Goal: Information Seeking & Learning: Learn about a topic

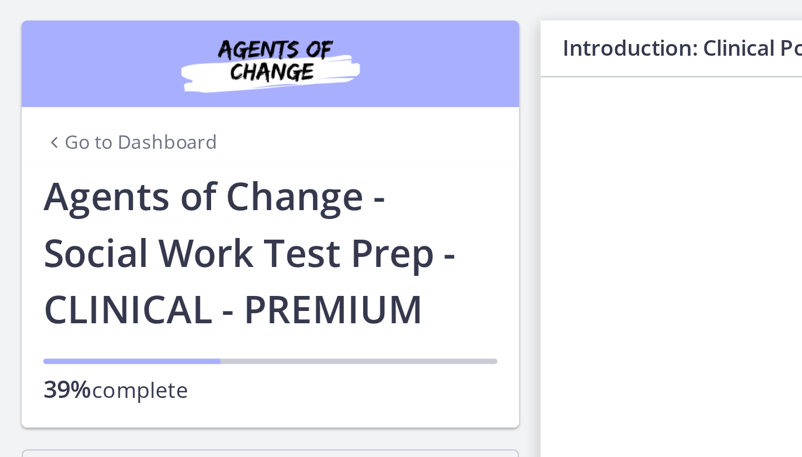
click at [66, 59] on link "Go to Dashboard" at bounding box center [54, 58] width 72 height 11
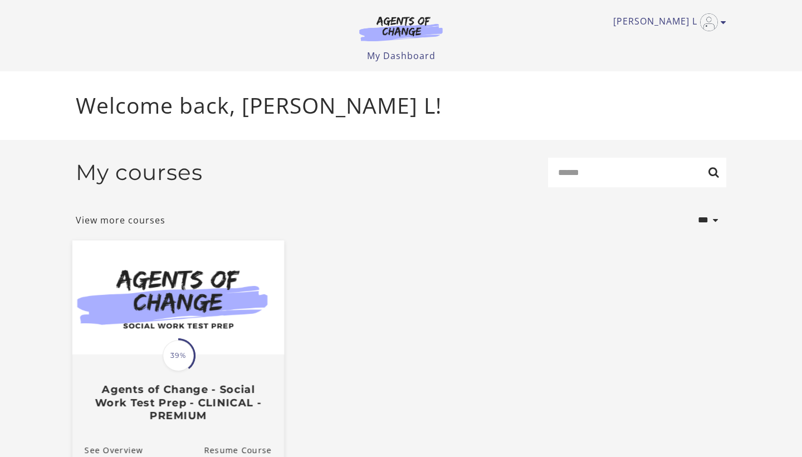
click at [191, 284] on img at bounding box center [178, 297] width 212 height 114
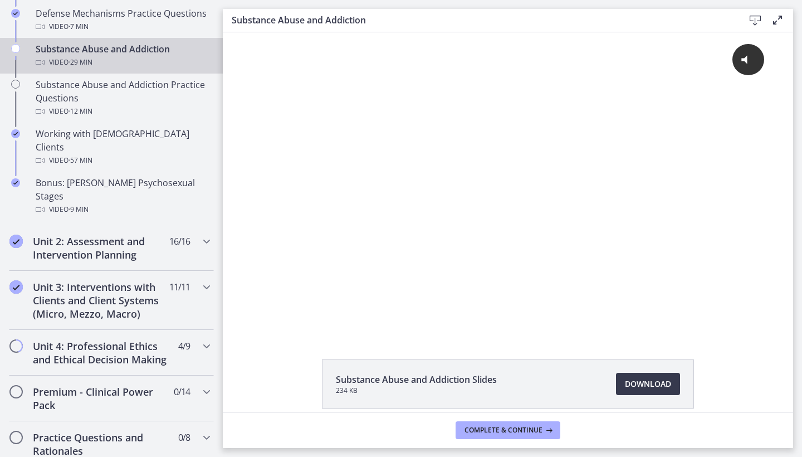
scroll to position [731, 0]
click at [15, 43] on icon "Chapters" at bounding box center [15, 47] width 9 height 9
click at [501, 427] on span "Complete & continue" at bounding box center [504, 430] width 78 height 9
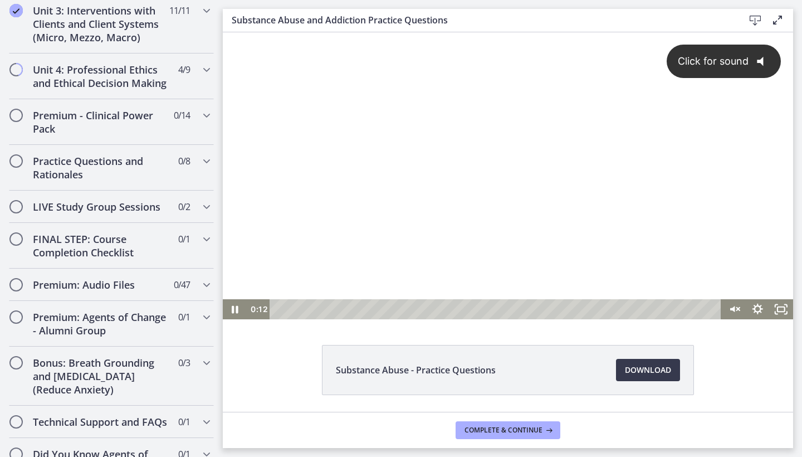
click at [402, 159] on div "Click for sound @keyframes VOLUME_SMALL_WAVE_FLASH { 0% { opacity: 0; } 33% { o…" at bounding box center [508, 165] width 570 height 267
click at [402, 159] on div at bounding box center [508, 175] width 570 height 287
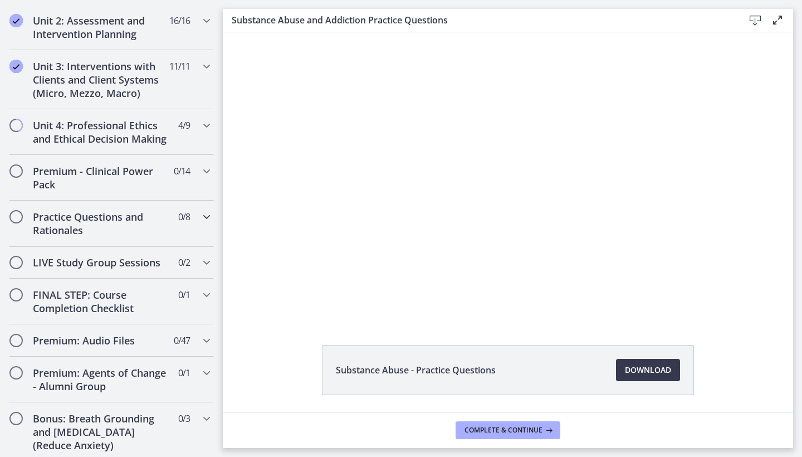
scroll to position [950, 0]
click at [203, 120] on icon "Chapters" at bounding box center [206, 126] width 13 height 13
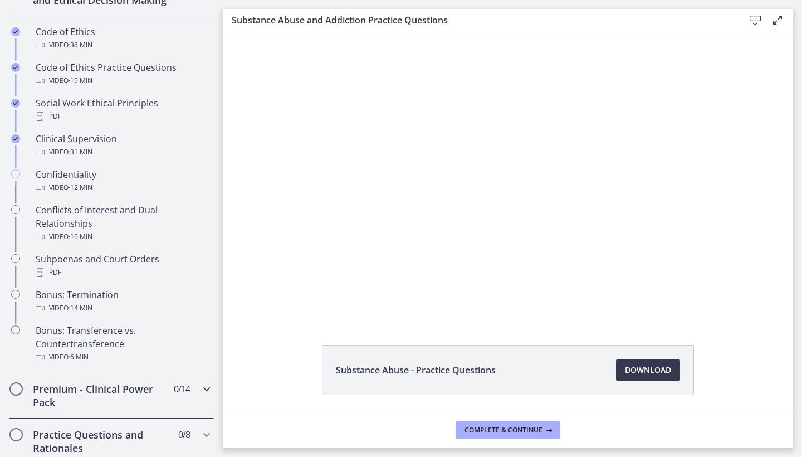
scroll to position [523, 0]
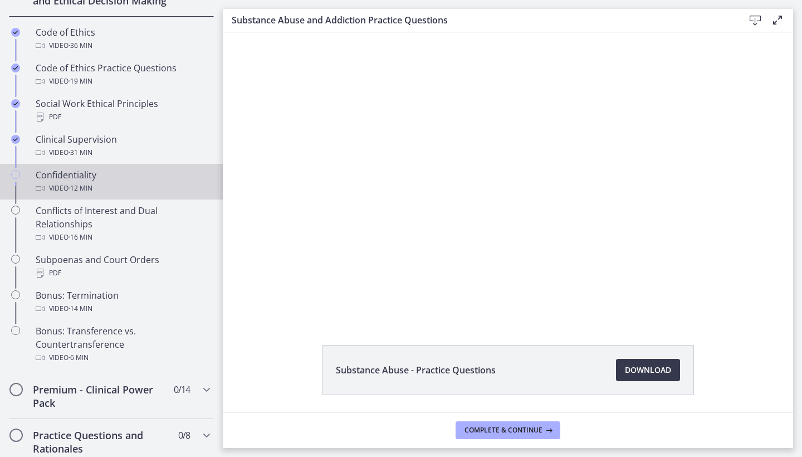
click at [55, 165] on link "Confidentiality Video · 12 min" at bounding box center [111, 182] width 223 height 36
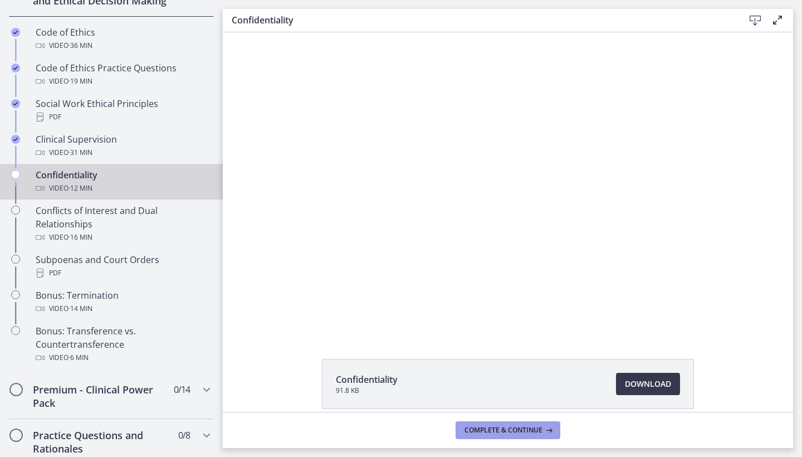
click at [495, 427] on span "Complete & continue" at bounding box center [504, 430] width 78 height 9
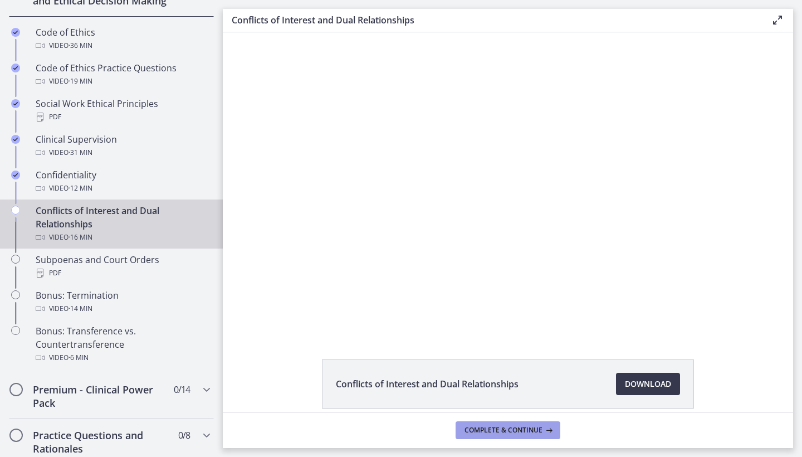
click at [496, 428] on span "Complete & continue" at bounding box center [504, 430] width 78 height 9
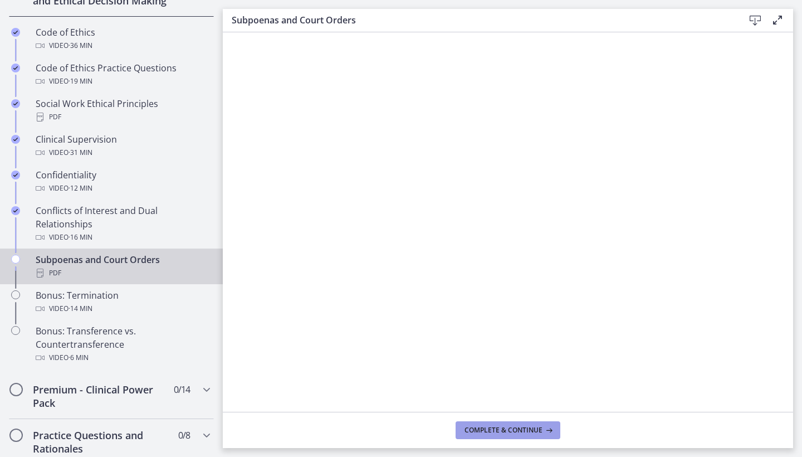
click at [481, 434] on span "Complete & continue" at bounding box center [504, 430] width 78 height 9
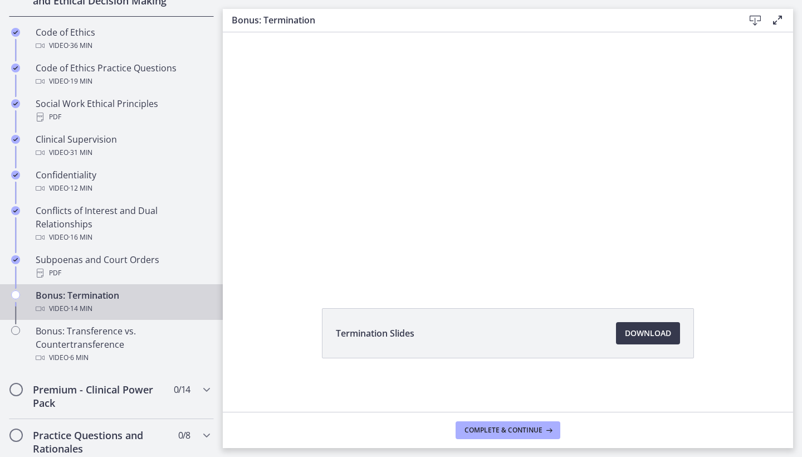
scroll to position [51, 0]
click at [662, 335] on span "Download Opens in a new window" at bounding box center [648, 332] width 46 height 13
click at [472, 426] on span "Complete & continue" at bounding box center [504, 430] width 78 height 9
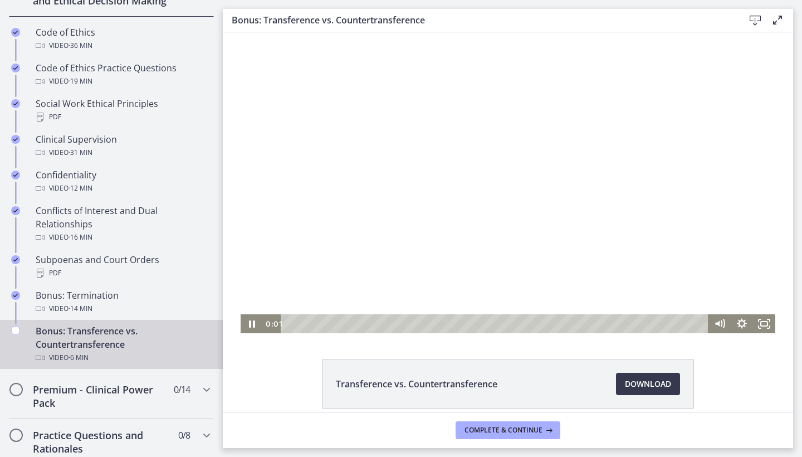
click at [503, 170] on div at bounding box center [508, 182] width 535 height 301
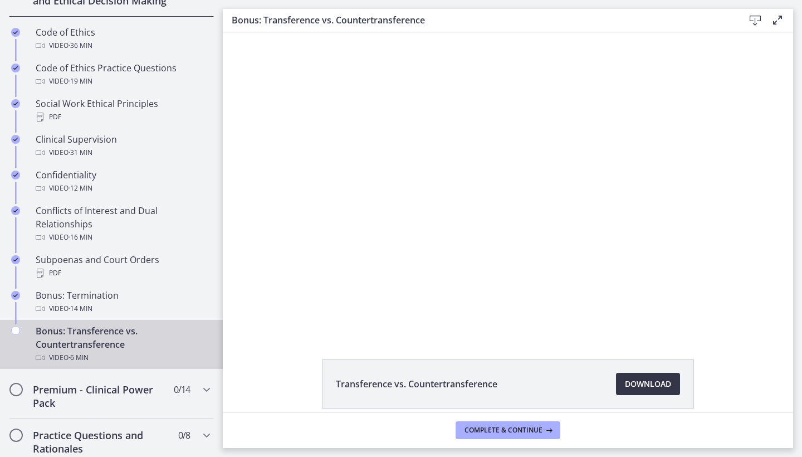
click at [646, 382] on span "Download Opens in a new window" at bounding box center [648, 383] width 46 height 13
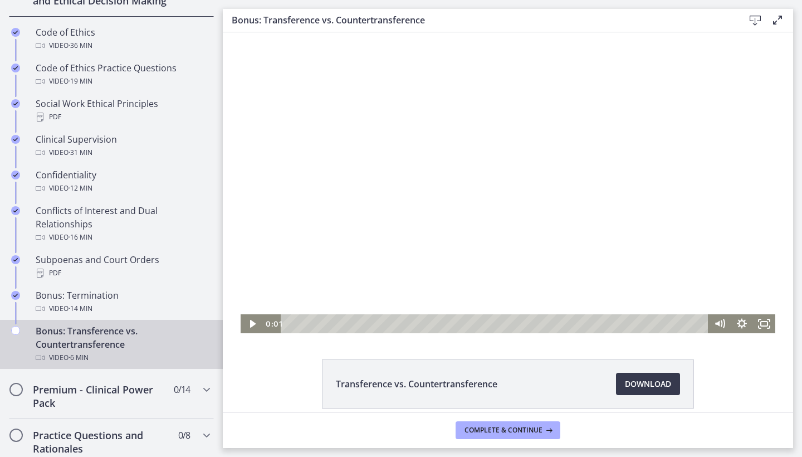
click at [333, 224] on div at bounding box center [508, 182] width 535 height 301
click at [398, 163] on div at bounding box center [508, 182] width 535 height 301
click at [384, 134] on div at bounding box center [508, 182] width 535 height 301
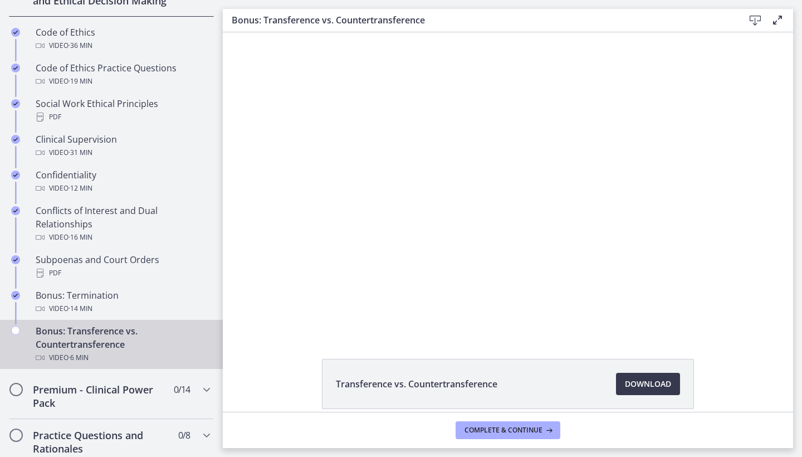
click at [384, 134] on div at bounding box center [508, 182] width 535 height 301
click at [515, 431] on span "Complete & continue" at bounding box center [504, 430] width 78 height 9
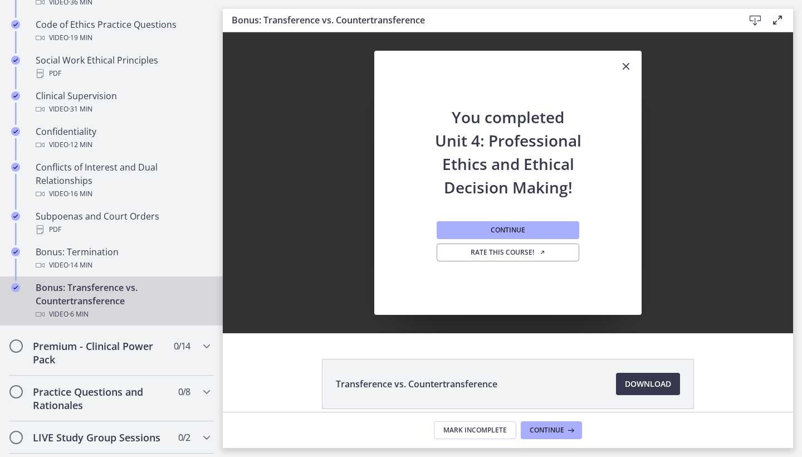
scroll to position [568, 0]
click at [496, 228] on span "Continue" at bounding box center [508, 230] width 35 height 9
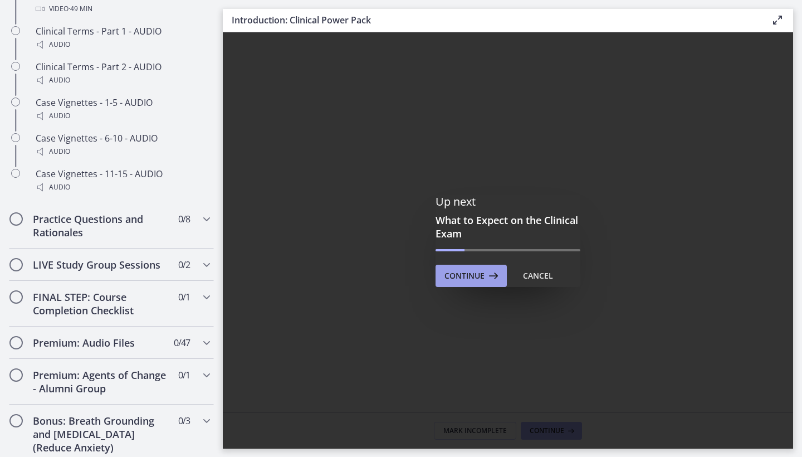
click at [466, 272] on span "Continue" at bounding box center [465, 275] width 40 height 13
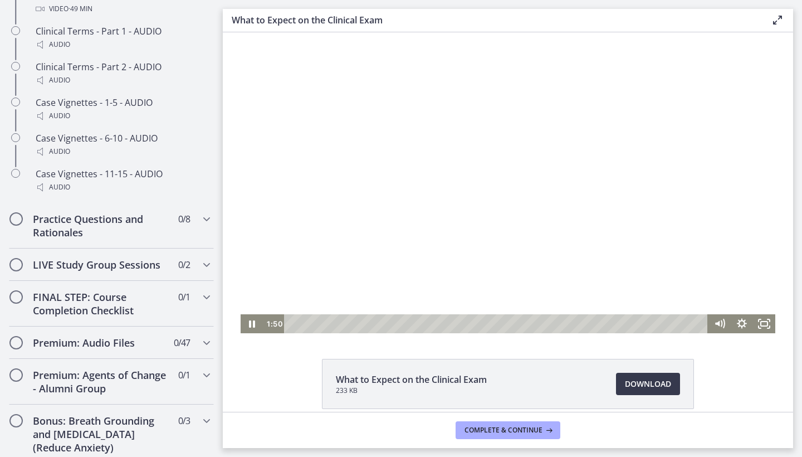
click at [446, 155] on div at bounding box center [508, 182] width 535 height 301
